Goal: Transaction & Acquisition: Obtain resource

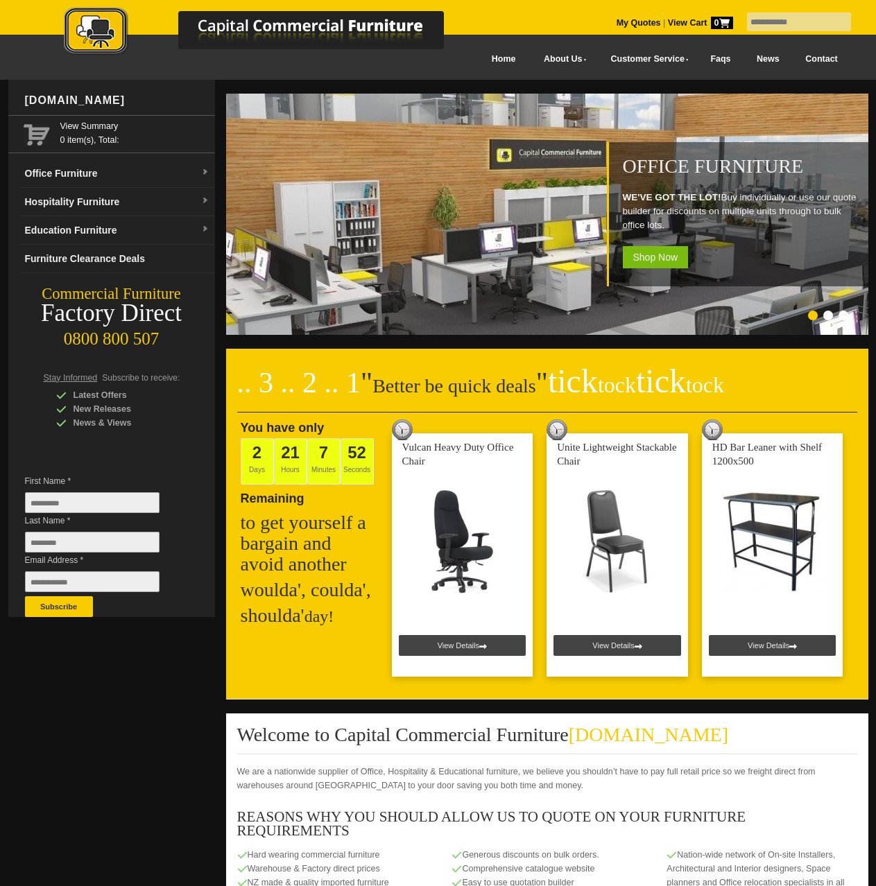
click at [828, 313] on li "Page dot 2" at bounding box center [828, 316] width 10 height 10
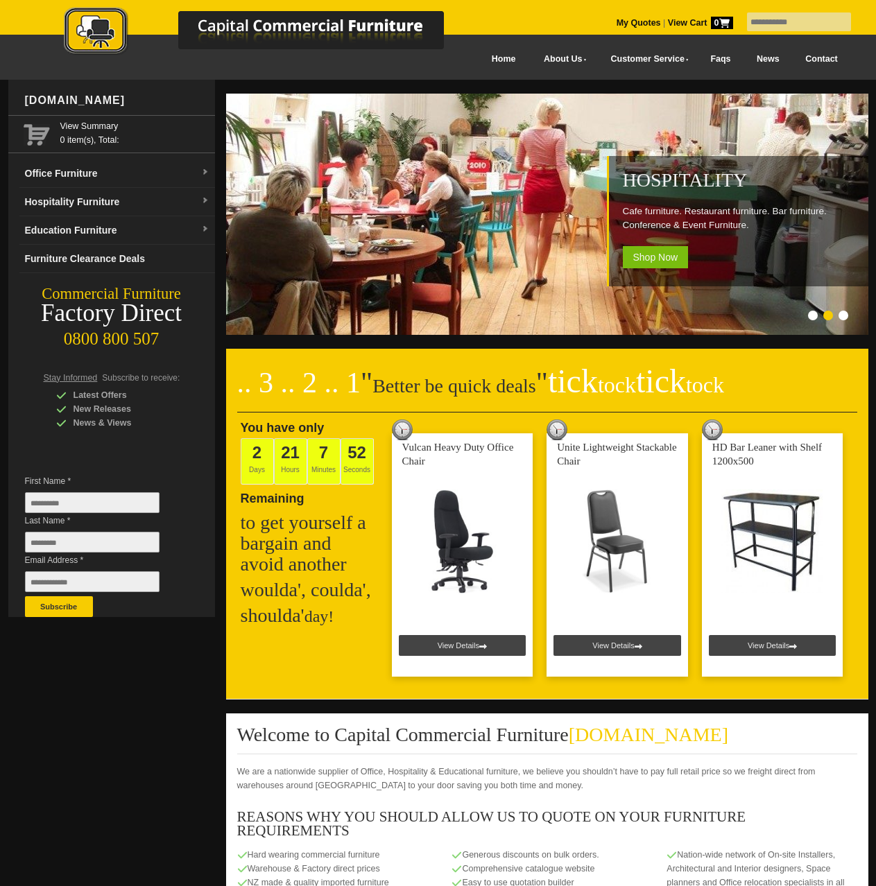
click at [846, 317] on li "Page dot 3" at bounding box center [843, 316] width 10 height 10
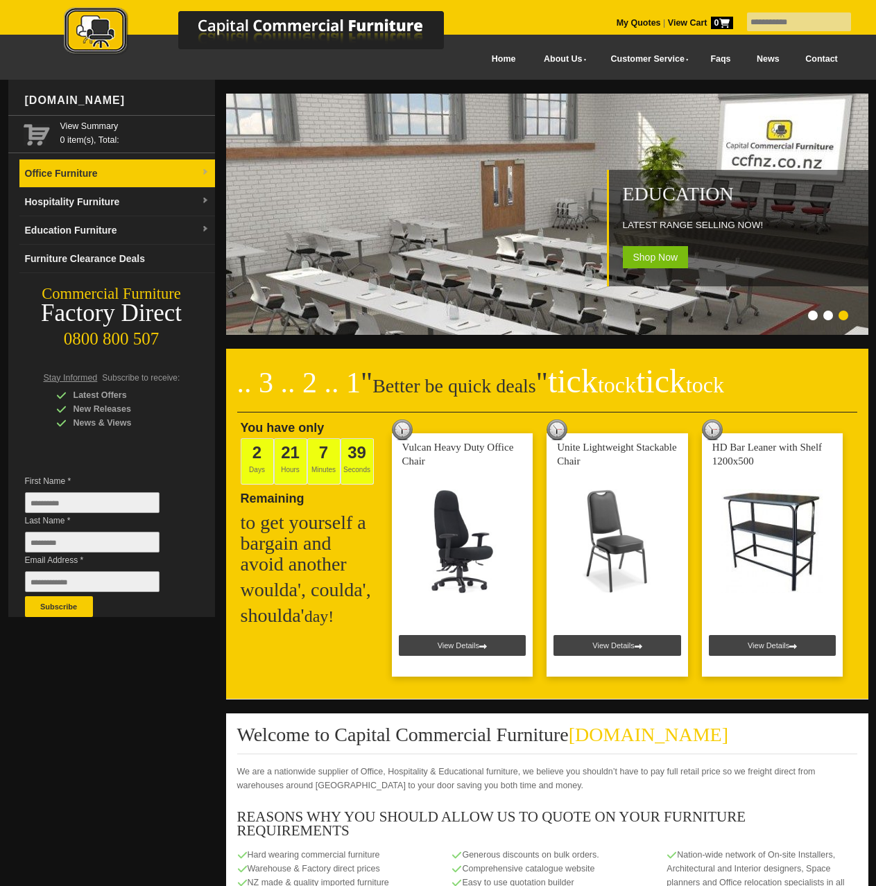
click at [173, 168] on link "Office Furniture" at bounding box center [117, 173] width 196 height 28
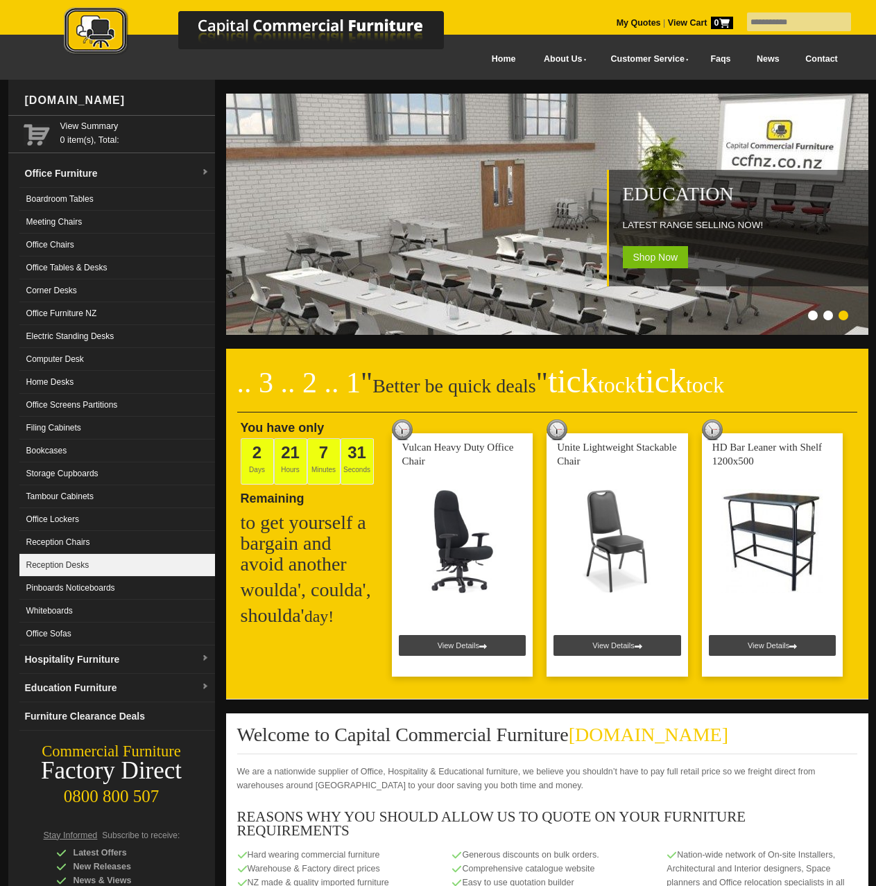
drag, startPoint x: 63, startPoint y: 538, endPoint x: 62, endPoint y: 570, distance: 31.9
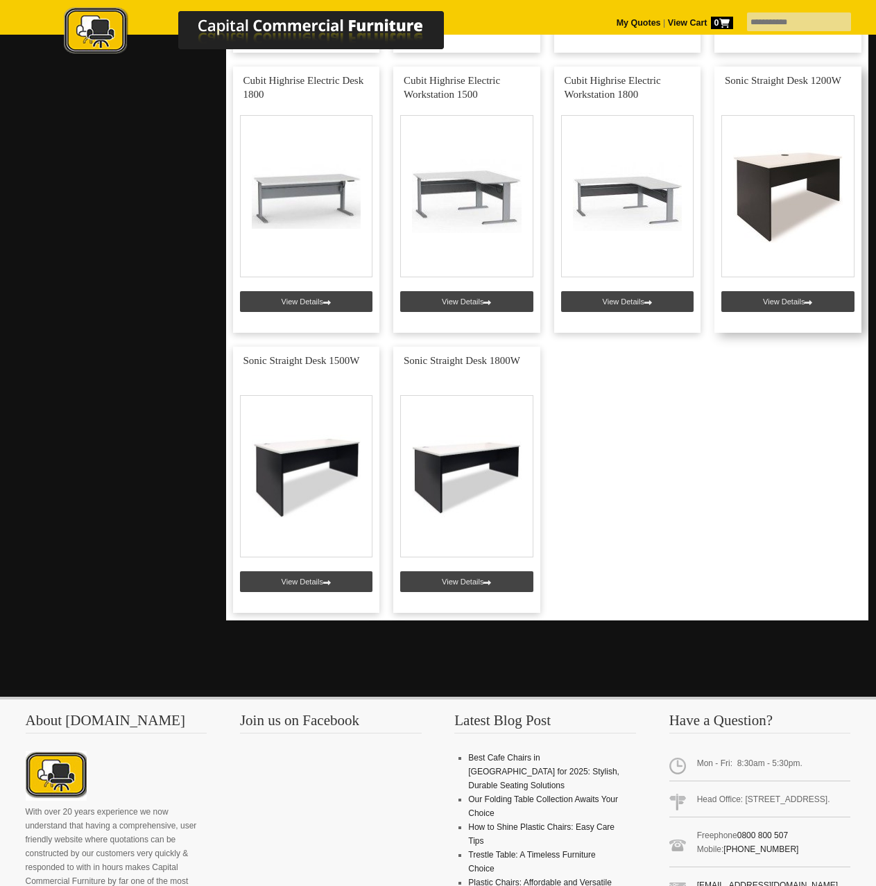
scroll to position [3189, 0]
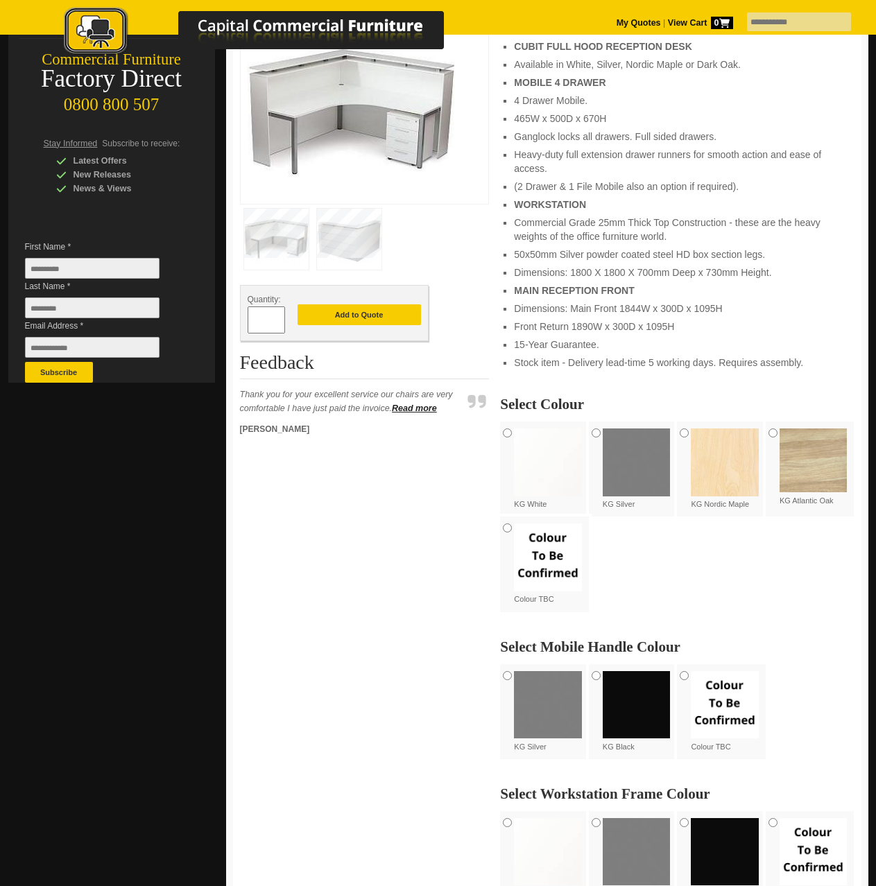
scroll to position [69, 0]
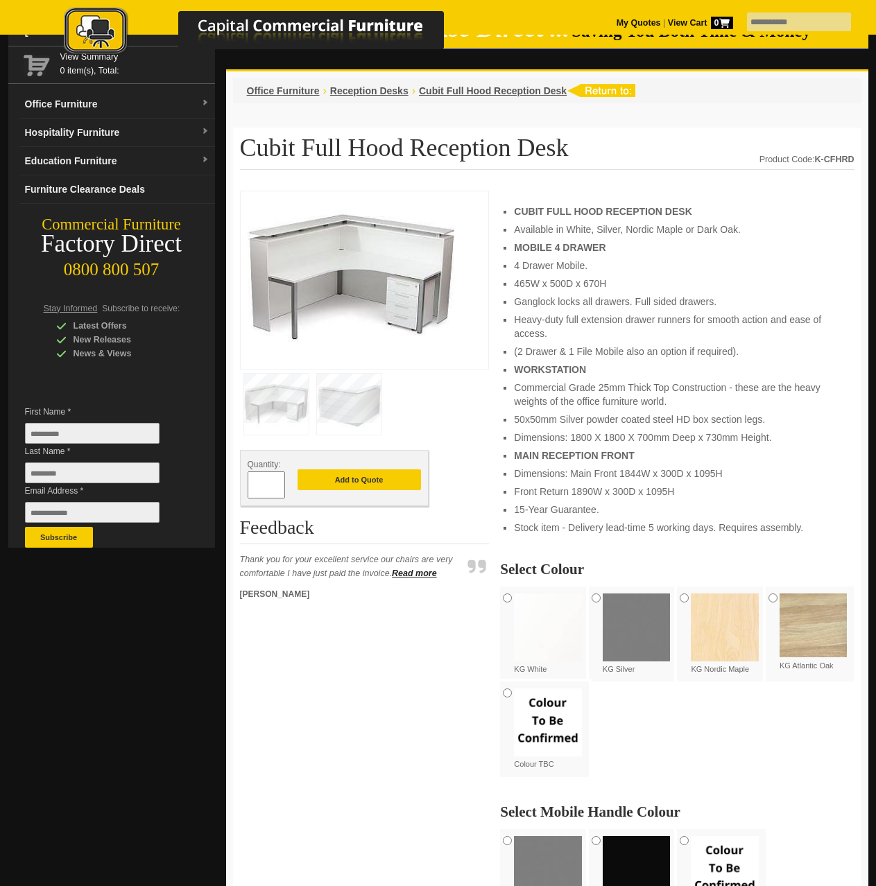
click at [600, 602] on div "KG Silver" at bounding box center [633, 634] width 89 height 95
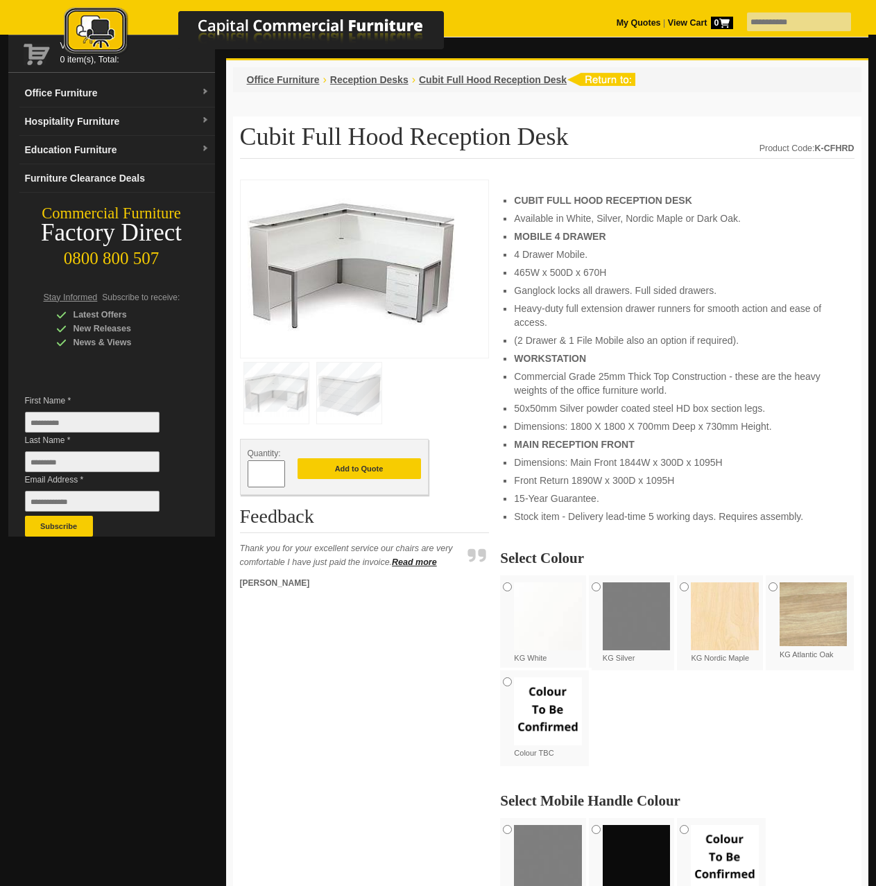
scroll to position [0, 0]
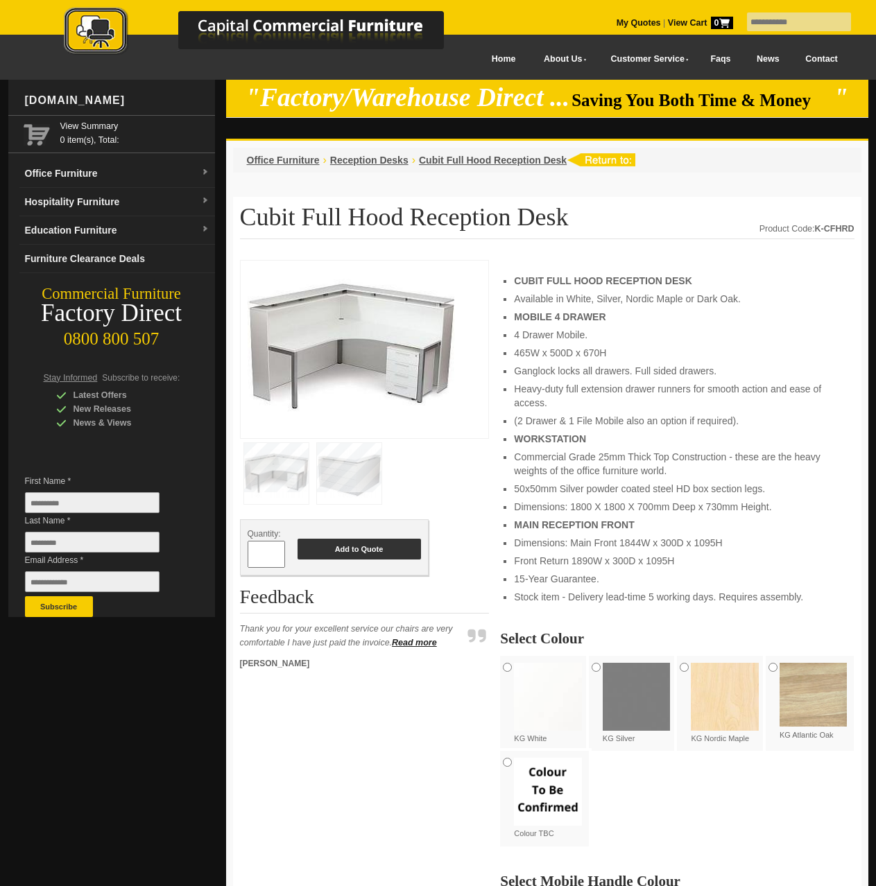
click at [376, 553] on button "Add to Quote" at bounding box center [358, 549] width 123 height 21
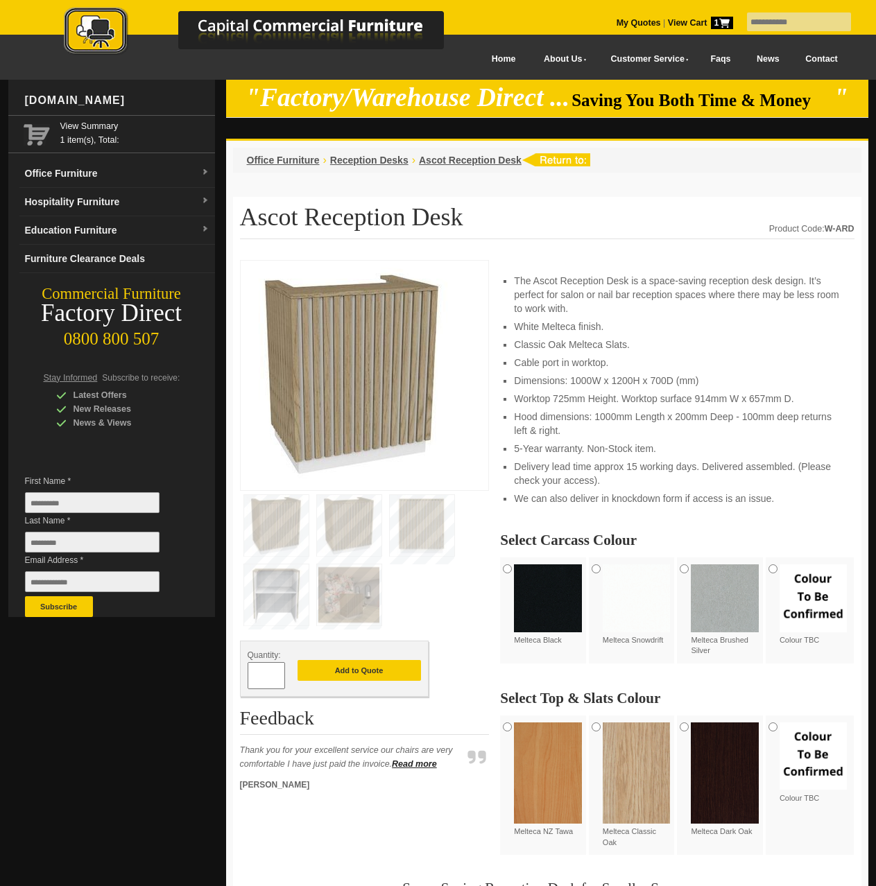
click at [295, 589] on img at bounding box center [276, 594] width 64 height 61
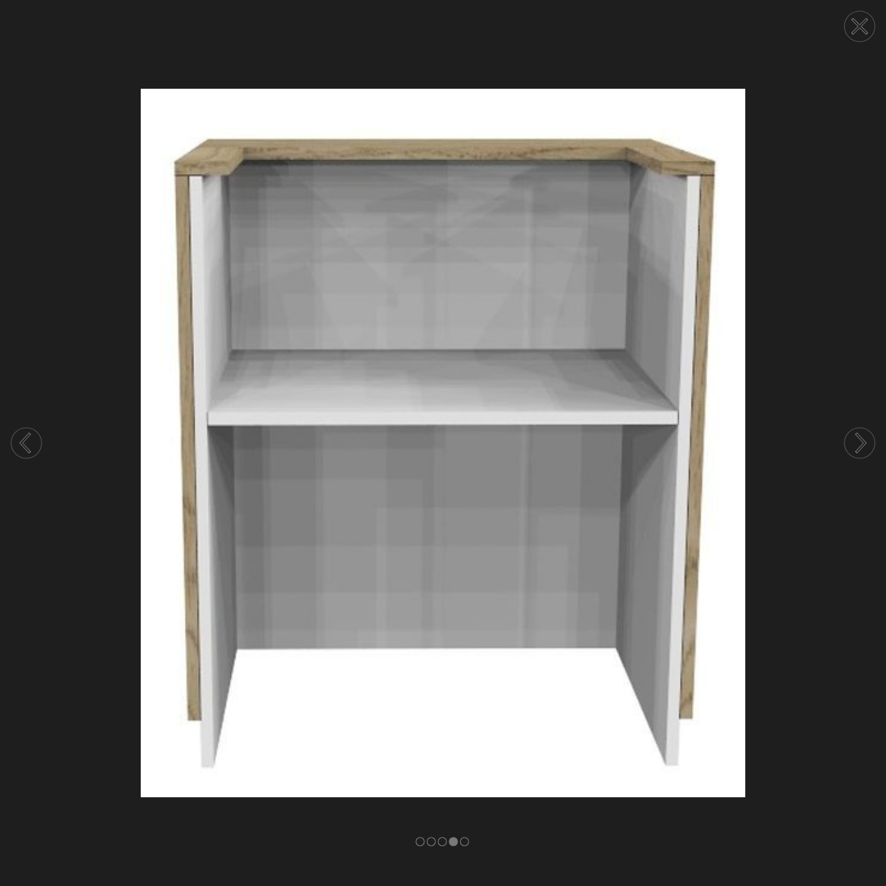
click at [854, 20] on icon at bounding box center [860, 26] width 14 height 14
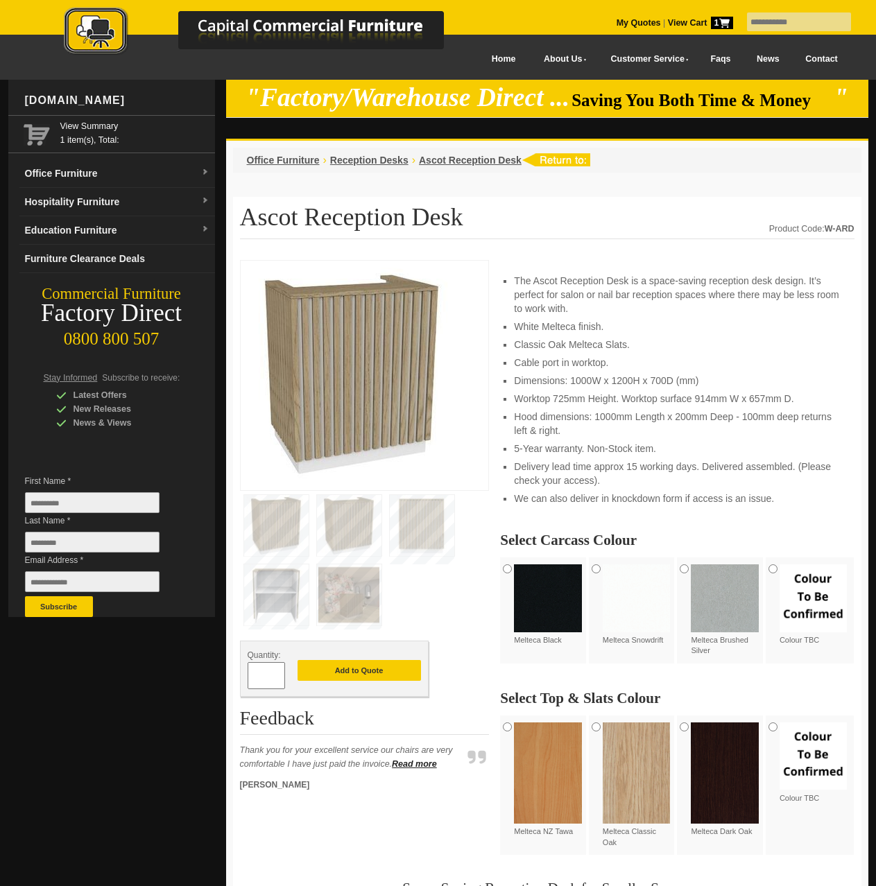
click at [359, 593] on img at bounding box center [349, 594] width 64 height 61
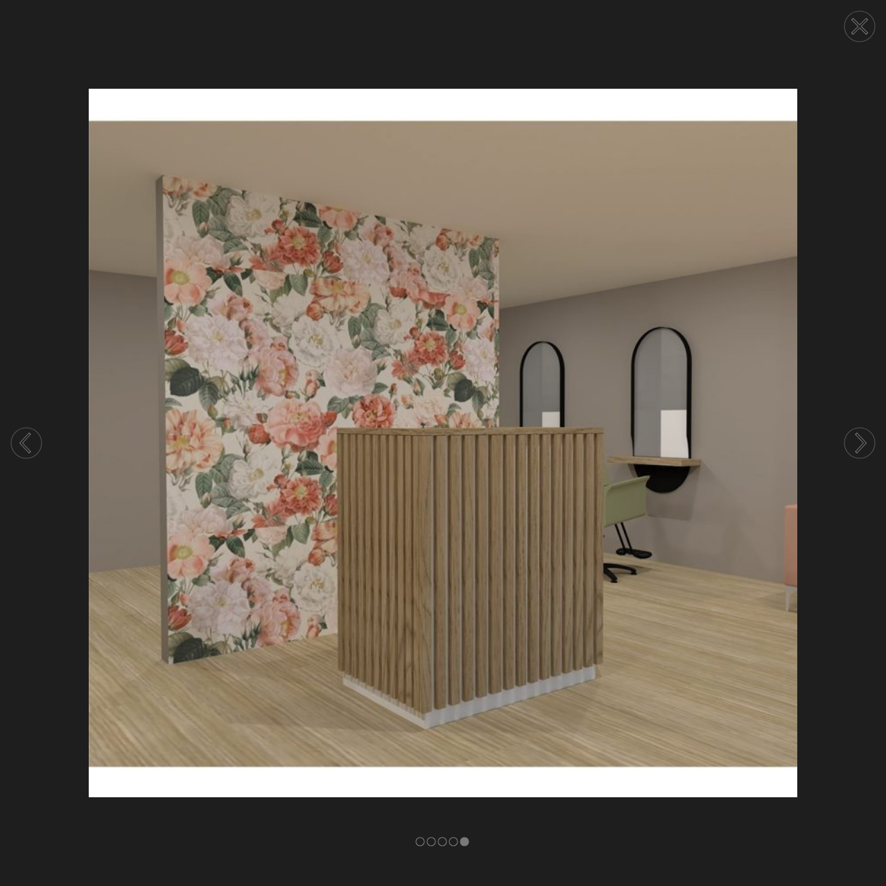
click at [865, 27] on circle at bounding box center [860, 26] width 31 height 31
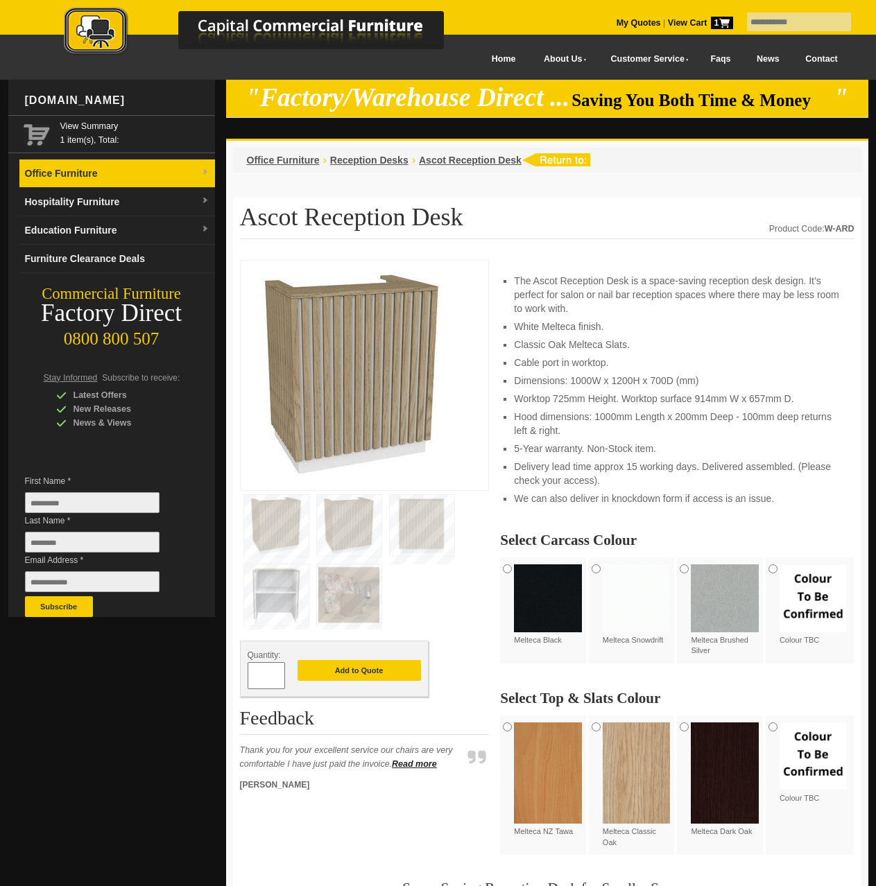
click at [189, 173] on link "Office Furniture" at bounding box center [117, 173] width 196 height 28
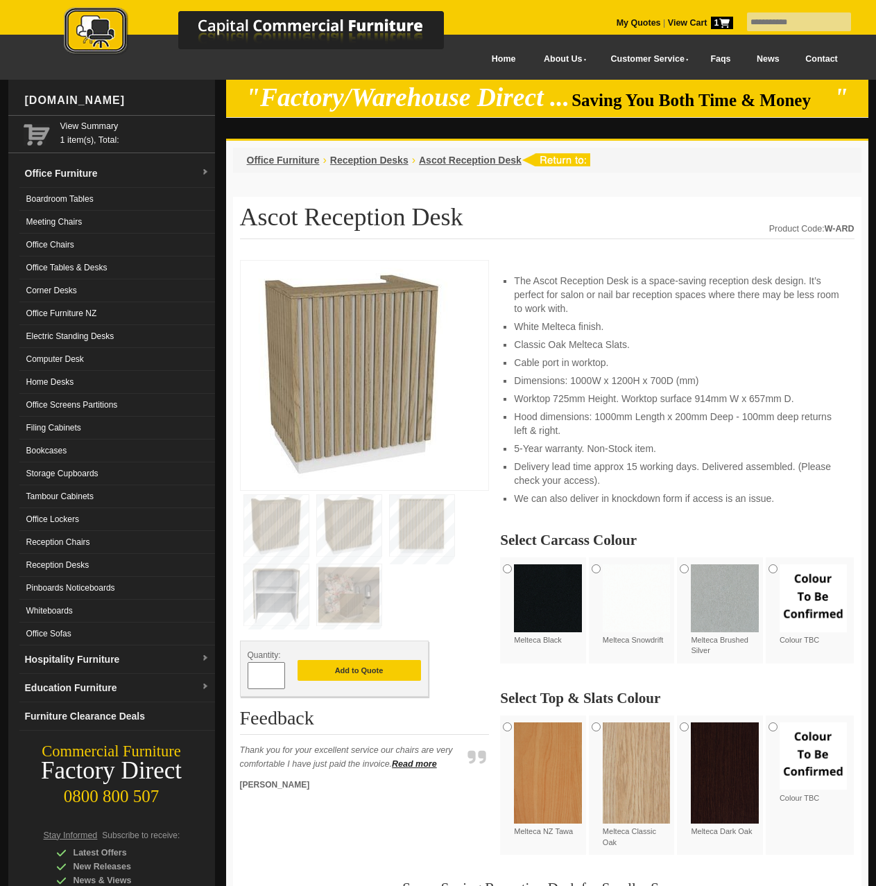
click at [514, 571] on img at bounding box center [548, 598] width 68 height 68
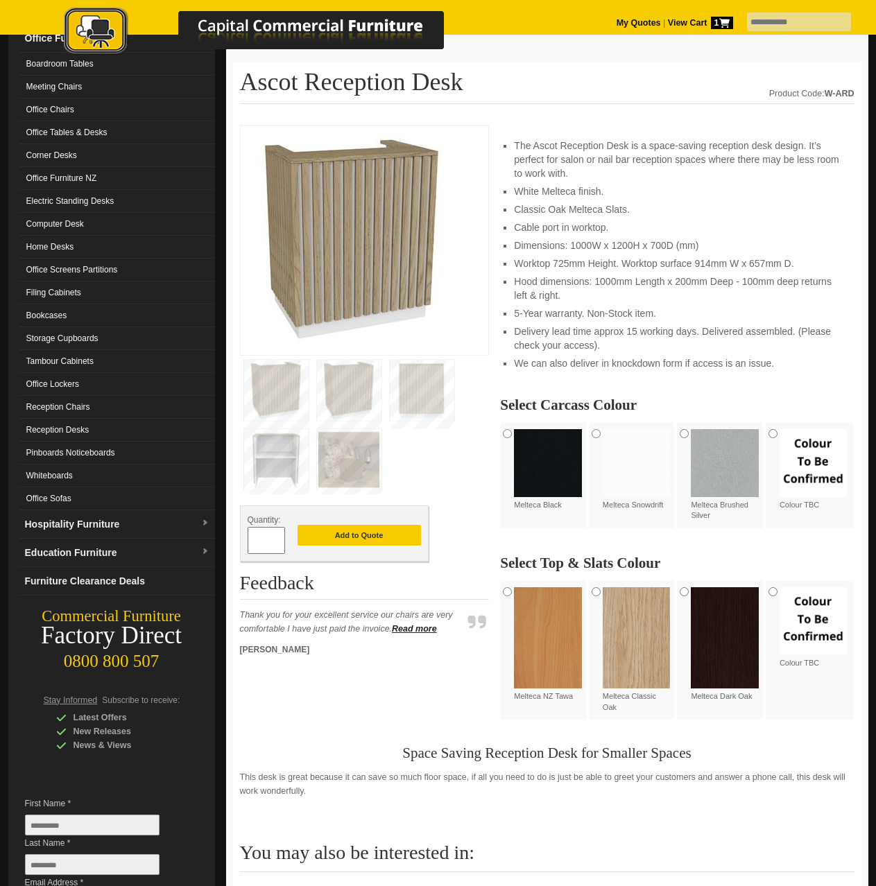
scroll to position [139, 0]
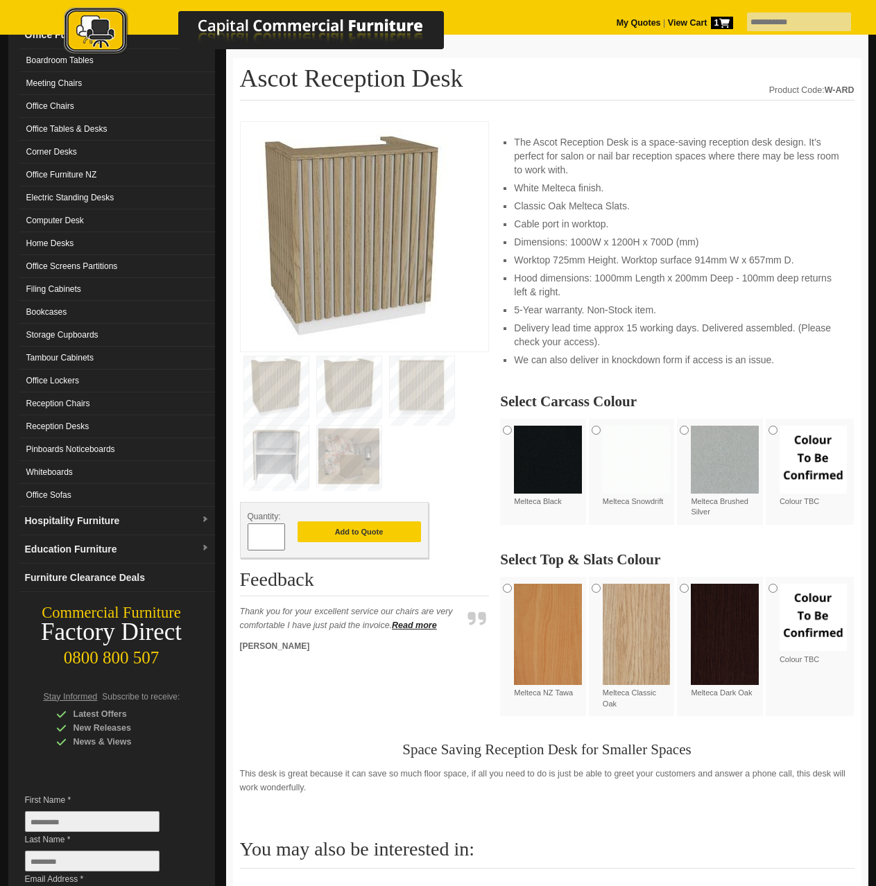
click at [712, 603] on img at bounding box center [725, 634] width 68 height 101
click at [589, 431] on div "Melteca Snowdrift" at bounding box center [633, 466] width 89 height 95
click at [342, 527] on button "Add to Quote" at bounding box center [358, 531] width 123 height 21
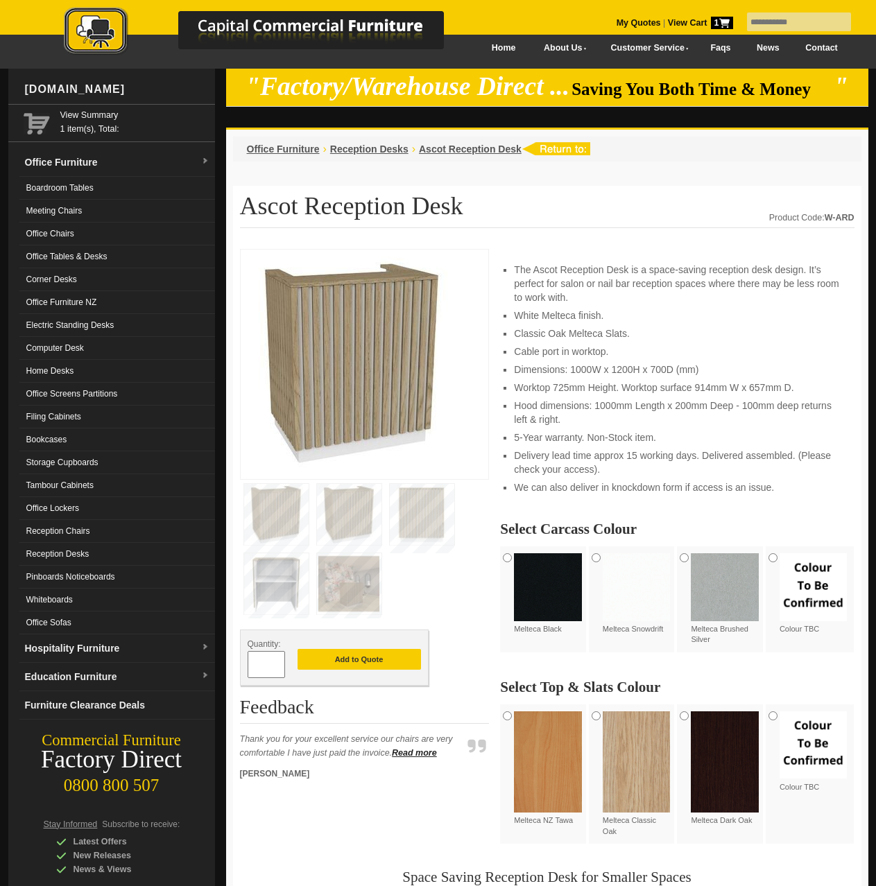
scroll to position [0, 0]
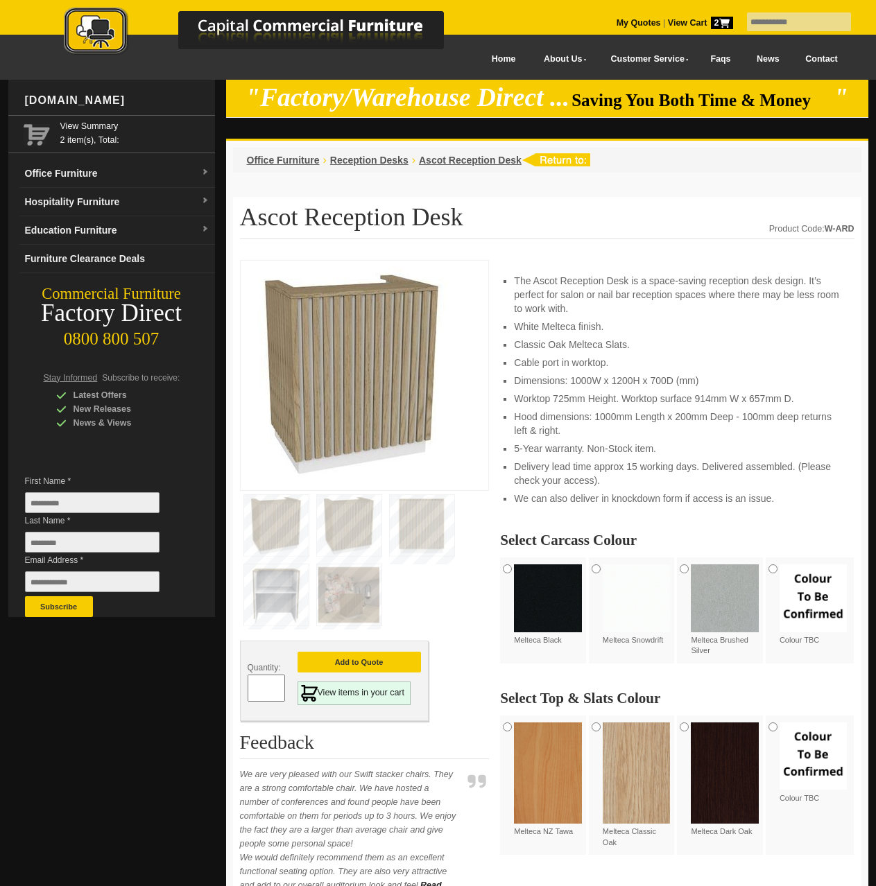
click at [142, 178] on link "Office Furniture" at bounding box center [117, 173] width 196 height 28
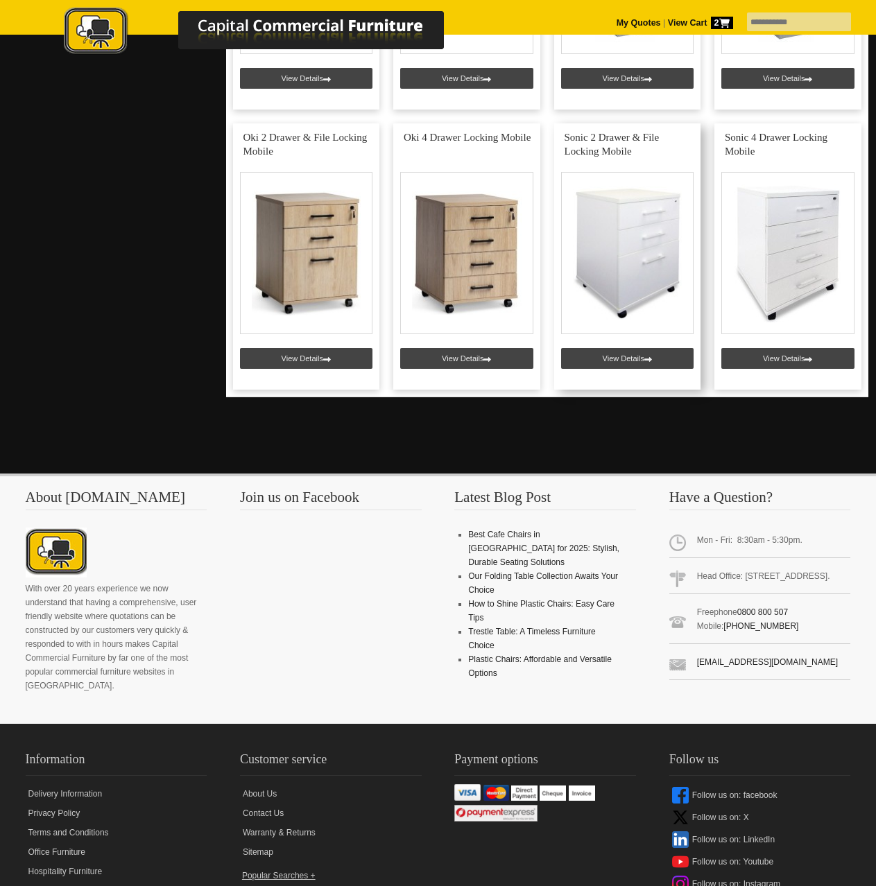
scroll to position [2219, 0]
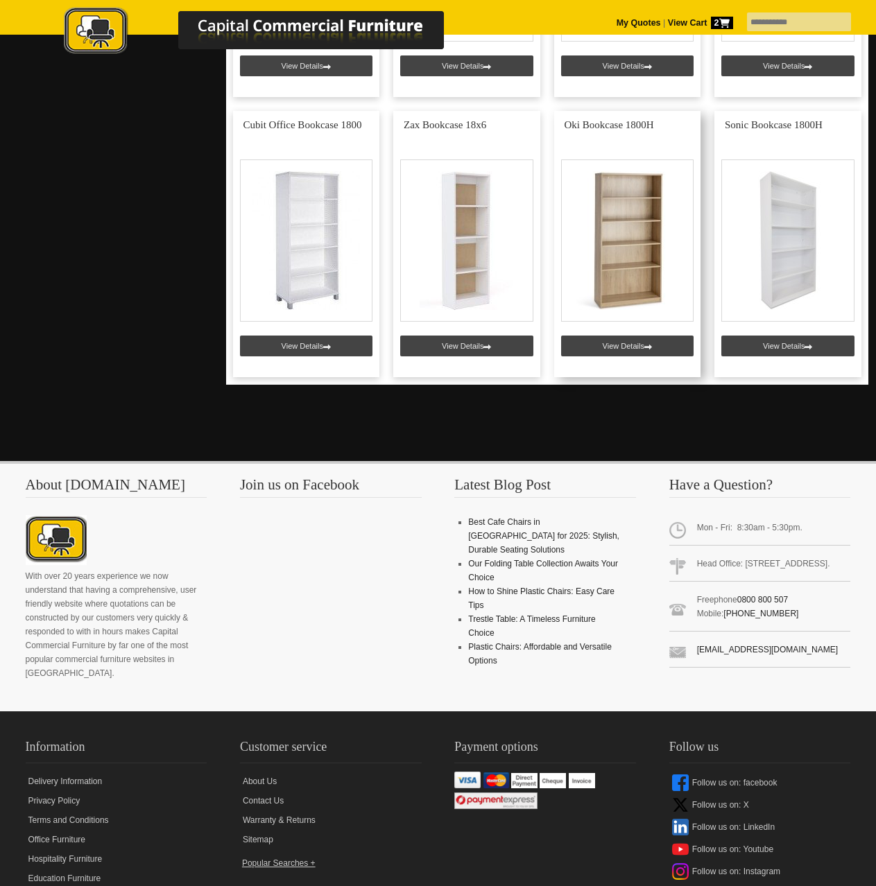
scroll to position [1109, 0]
